Goal: Task Accomplishment & Management: Manage account settings

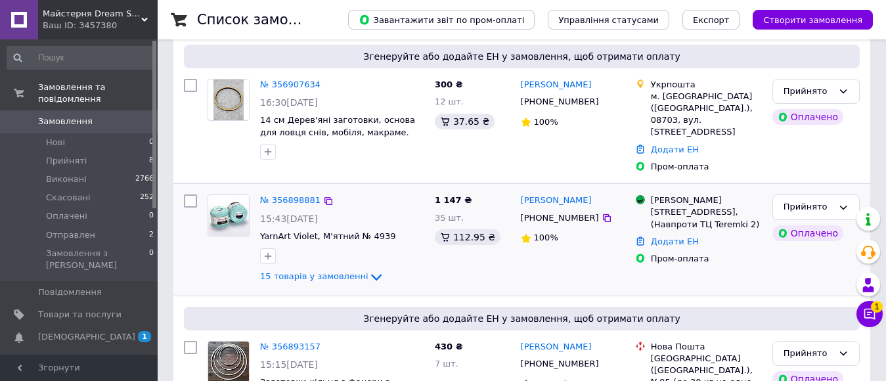
scroll to position [131, 0]
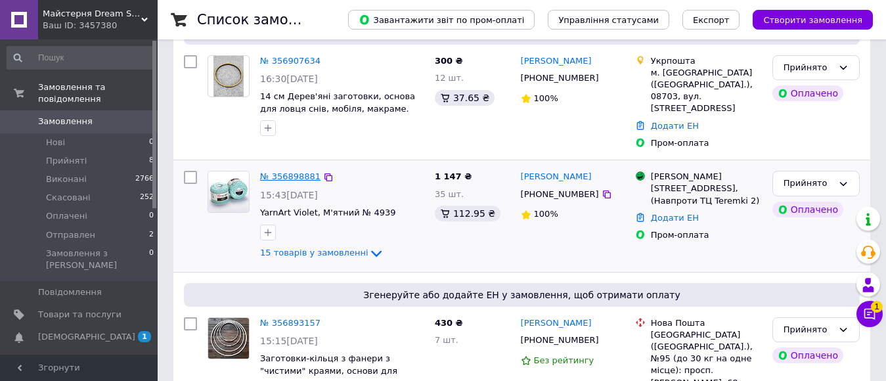
click at [294, 171] on link "№ 356898881" at bounding box center [290, 176] width 60 height 10
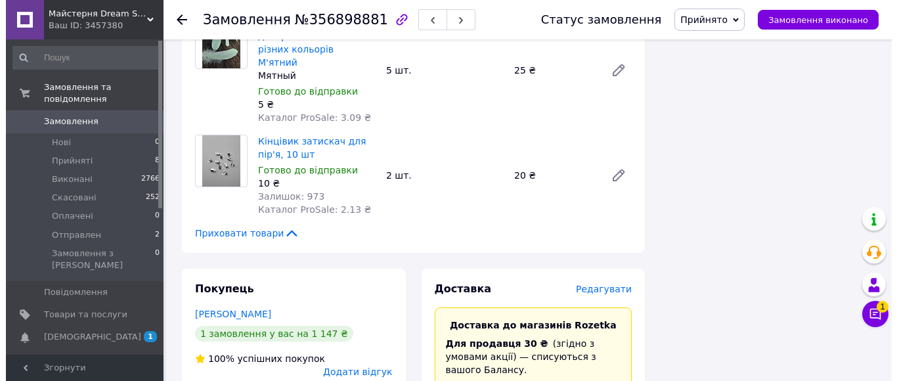
scroll to position [1839, 0]
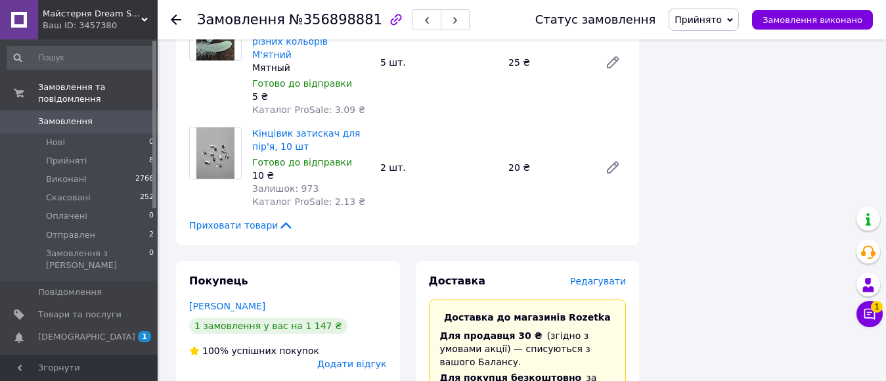
click at [608, 276] on span "Редагувати" at bounding box center [598, 281] width 56 height 11
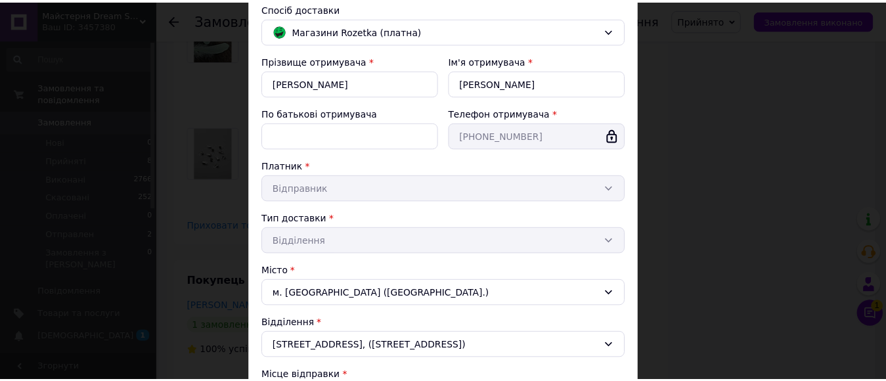
scroll to position [357, 0]
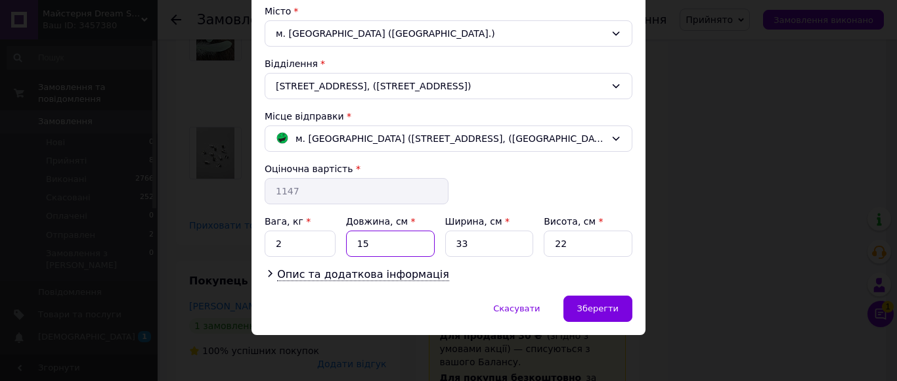
drag, startPoint x: 369, startPoint y: 246, endPoint x: 342, endPoint y: 246, distance: 26.3
click at [342, 246] on div "Вага, кг * 2 Довжина, см * 15 Ширина, см * 33 Висота, см * 22" at bounding box center [449, 236] width 368 height 42
type input "60"
drag, startPoint x: 472, startPoint y: 247, endPoint x: 445, endPoint y: 248, distance: 27.0
click at [445, 248] on input "33" at bounding box center [489, 244] width 89 height 26
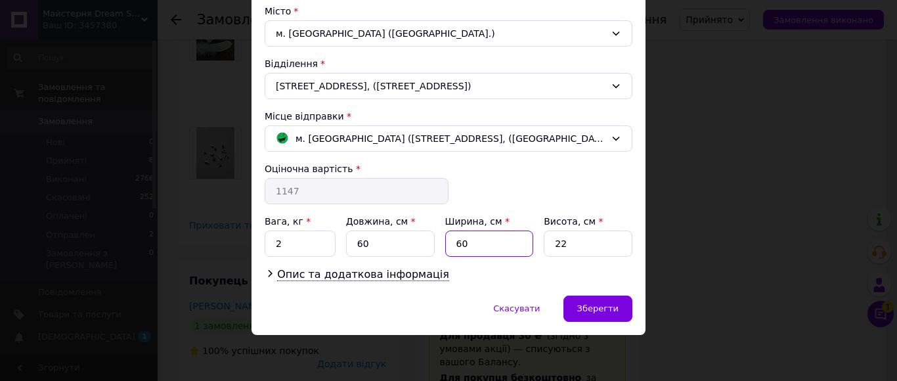
type input "60"
drag, startPoint x: 564, startPoint y: 242, endPoint x: 550, endPoint y: 242, distance: 13.8
click at [550, 242] on input "22" at bounding box center [588, 244] width 89 height 26
type input "5"
click at [541, 273] on div "Опис та додаткова інформація" at bounding box center [449, 274] width 368 height 15
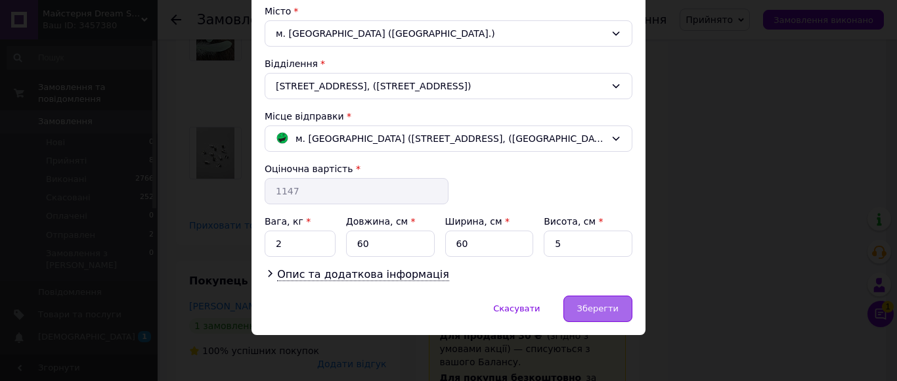
click at [589, 305] on span "Зберегти" at bounding box center [597, 308] width 41 height 10
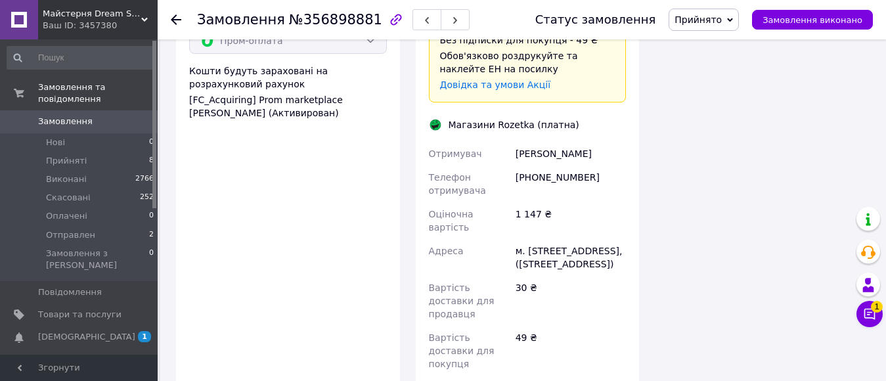
scroll to position [2299, 0]
type input "PRM-602553278"
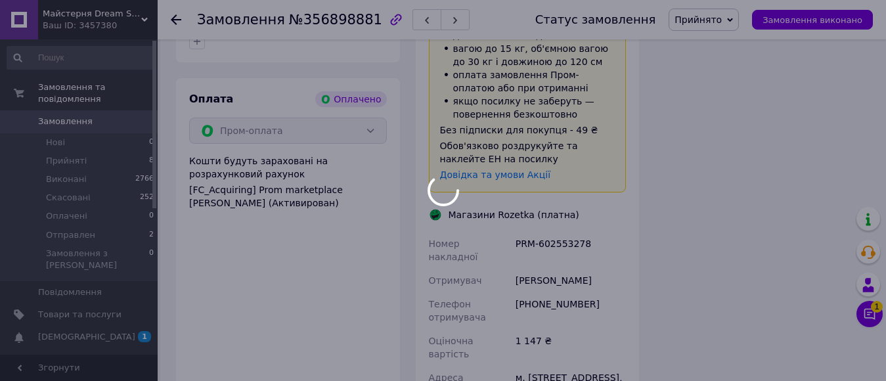
scroll to position [2233, 0]
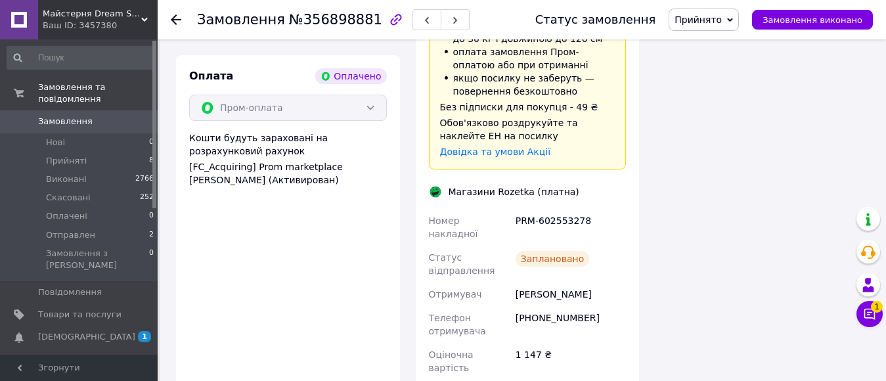
click at [74, 116] on span "Замовлення" at bounding box center [65, 122] width 55 height 12
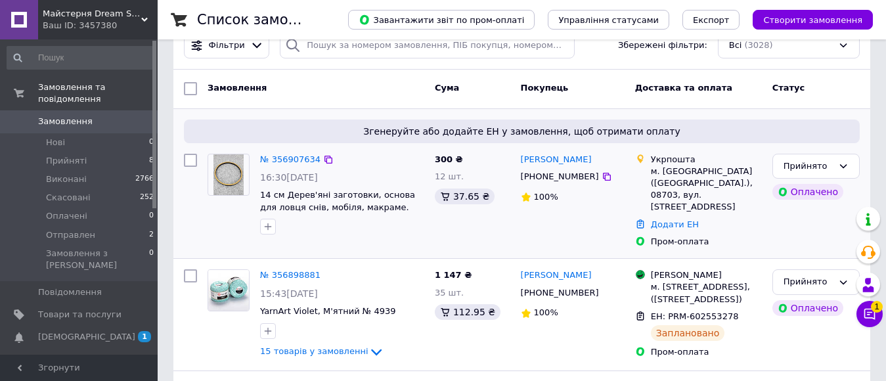
scroll to position [66, 0]
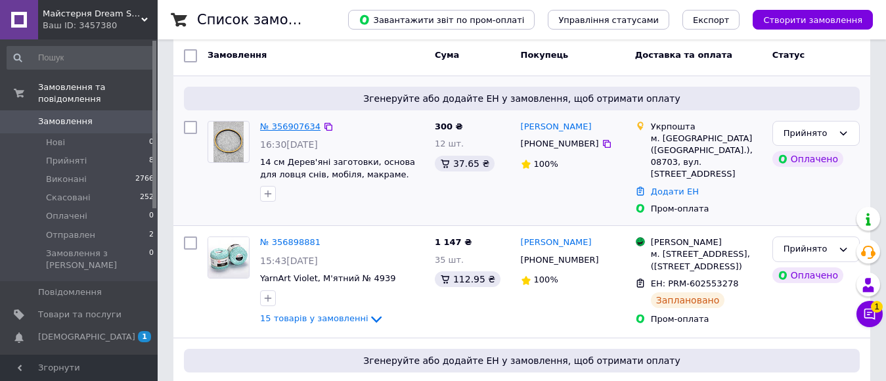
click at [288, 128] on link "№ 356907634" at bounding box center [290, 127] width 60 height 10
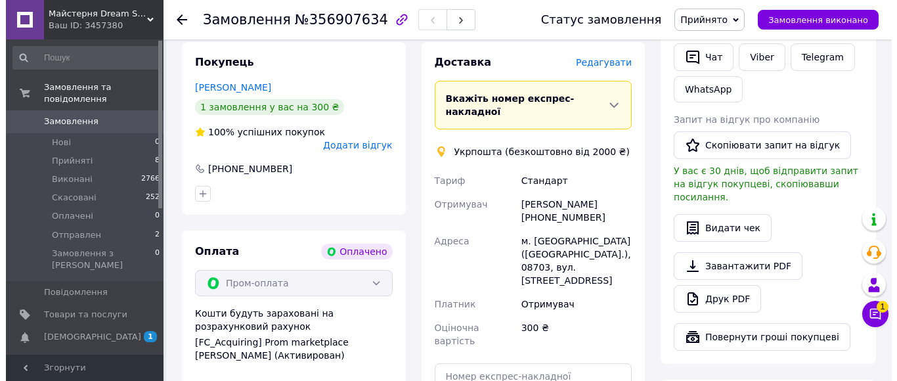
scroll to position [328, 0]
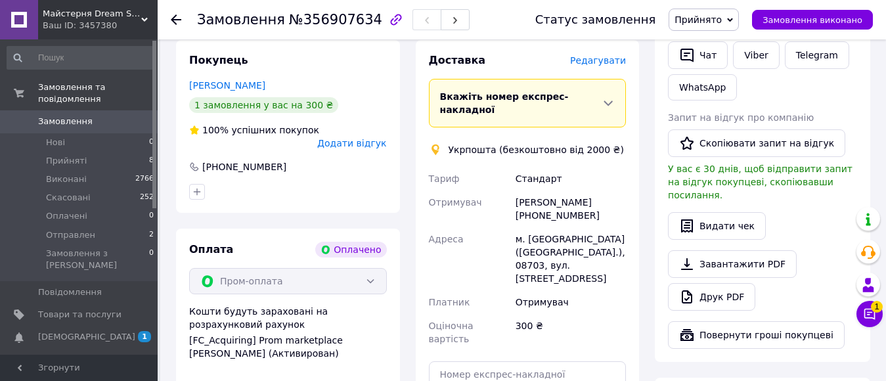
click at [610, 55] on span "Редагувати" at bounding box center [598, 60] width 56 height 11
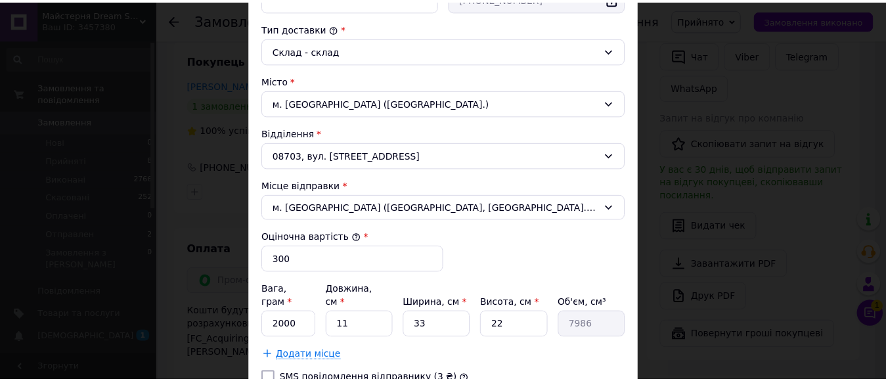
scroll to position [394, 0]
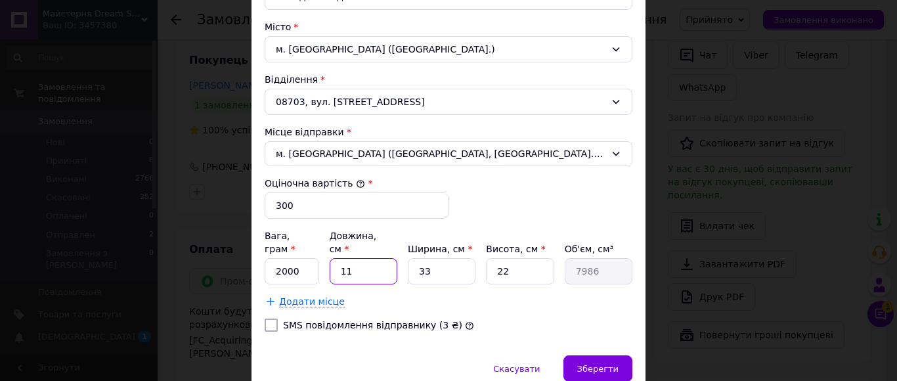
drag, startPoint x: 348, startPoint y: 258, endPoint x: 325, endPoint y: 258, distance: 23.0
click at [326, 258] on div "Вага, грам * 2000 Довжина, см * 11 Ширина, см * 33 Висота, см * 22 Об'єм, см³ 7…" at bounding box center [449, 256] width 368 height 55
type input "3"
type input "2178"
type input "30"
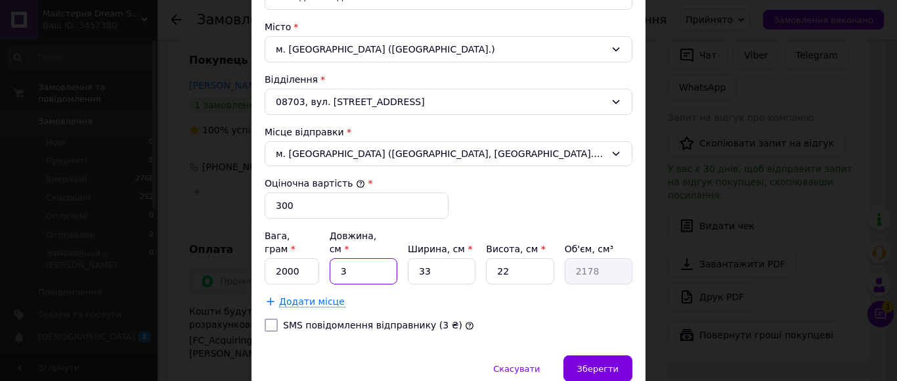
type input "21780"
type input "30"
type input "3"
type input "1980"
drag, startPoint x: 432, startPoint y: 259, endPoint x: 416, endPoint y: 259, distance: 15.1
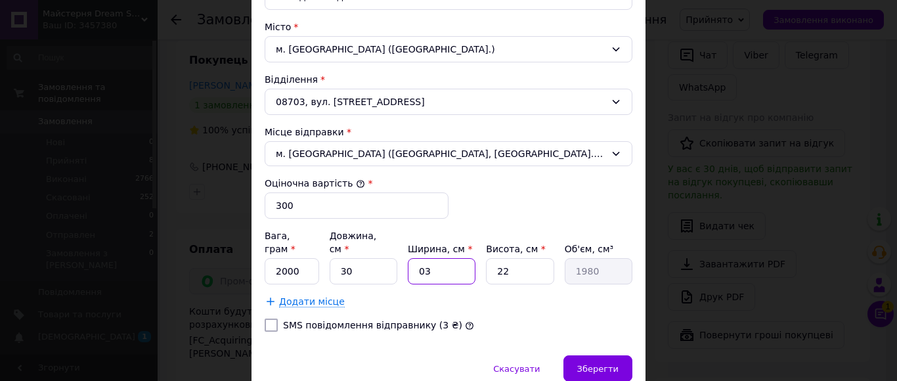
click at [416, 259] on input "03" at bounding box center [442, 271] width 68 height 26
drag, startPoint x: 438, startPoint y: 261, endPoint x: 414, endPoint y: 258, distance: 23.8
click at [414, 258] on input "03" at bounding box center [442, 271] width 68 height 26
type input "30"
type input "19800"
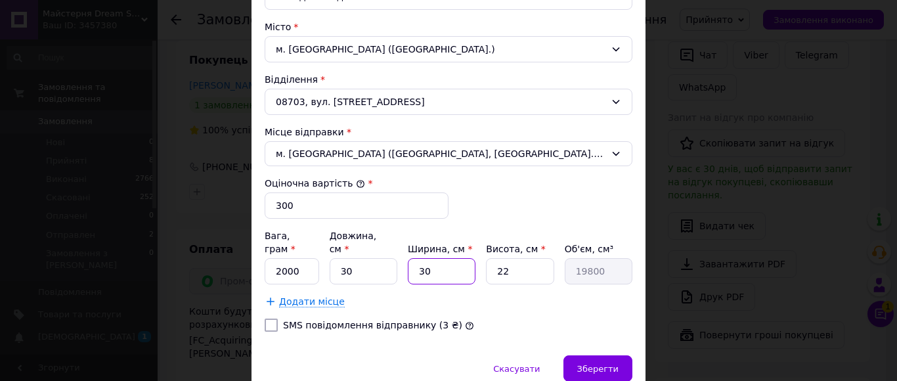
type input "30"
drag, startPoint x: 506, startPoint y: 259, endPoint x: 497, endPoint y: 259, distance: 8.6
click at [497, 259] on input "22" at bounding box center [520, 271] width 68 height 26
type input "4"
type input "3600"
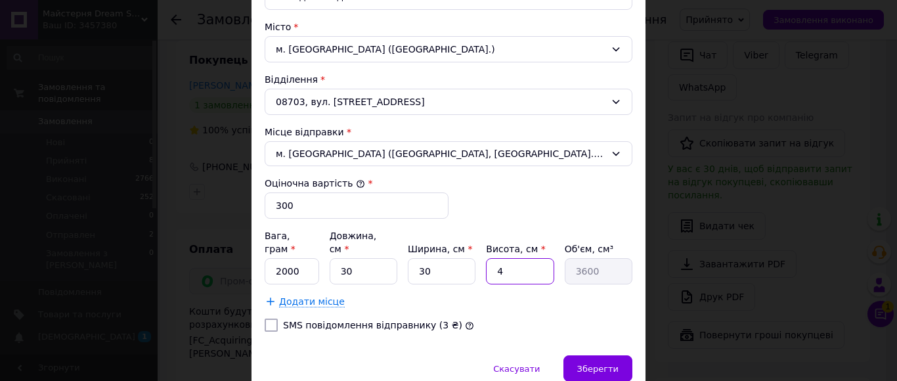
type input "4"
drag, startPoint x: 294, startPoint y: 258, endPoint x: 268, endPoint y: 259, distance: 25.7
click at [268, 259] on input "2000" at bounding box center [292, 271] width 55 height 26
type input "300"
click at [593, 364] on span "Зберегти" at bounding box center [597, 369] width 41 height 10
